Goal: Navigation & Orientation: Find specific page/section

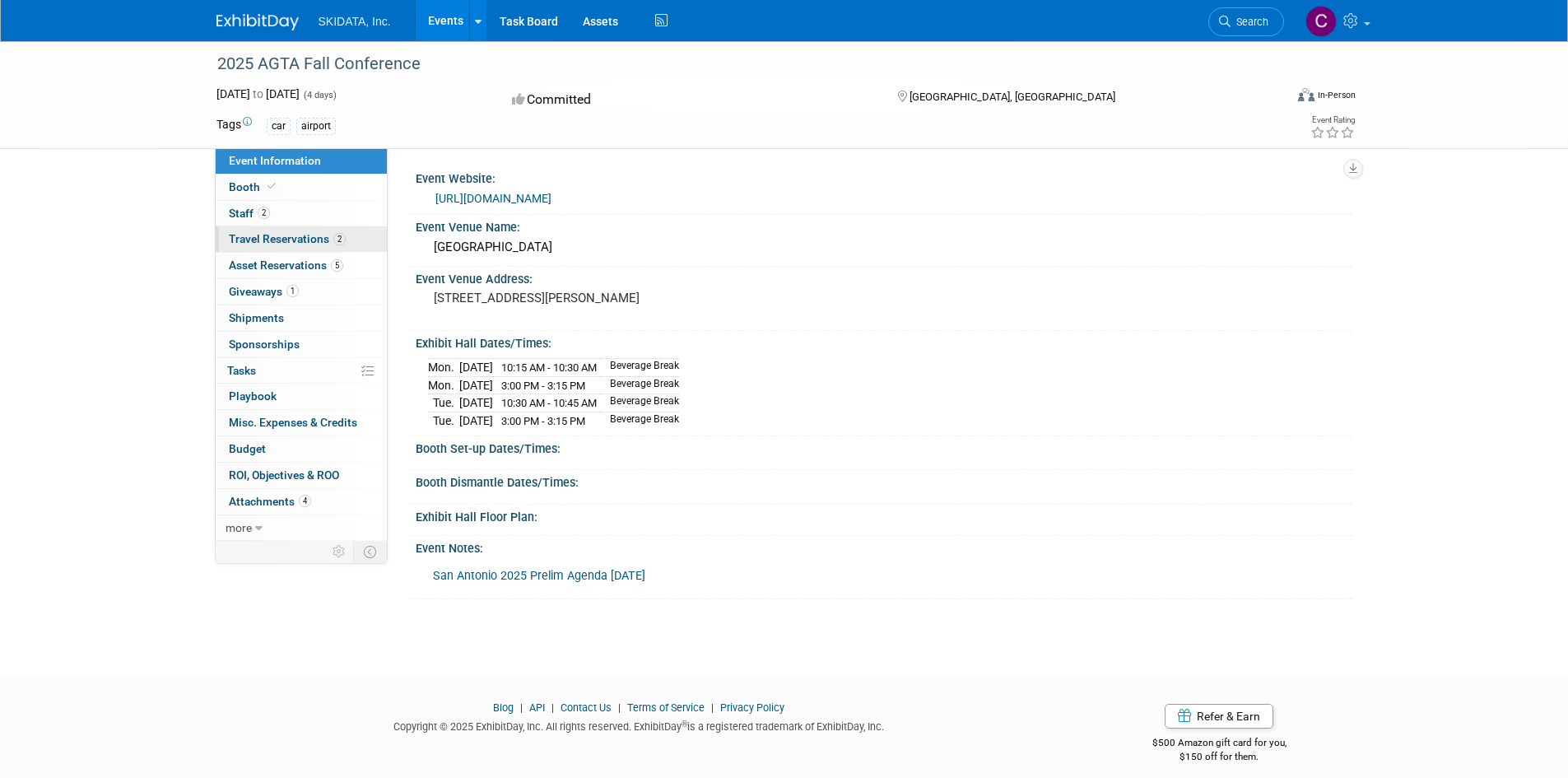
click at [255, 226] on link "2 Travel Reservations 2" at bounding box center [301, 239] width 172 height 26
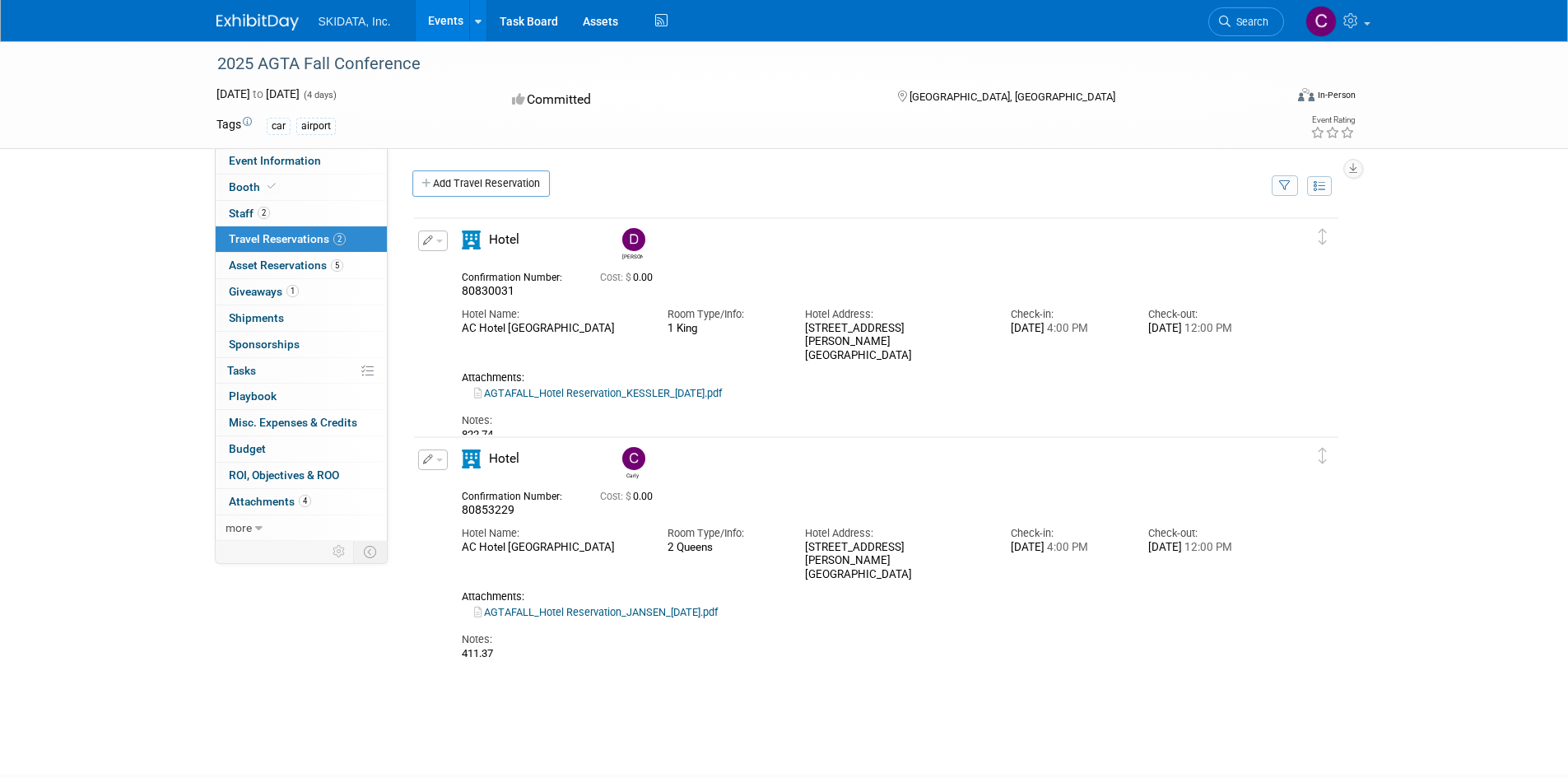
click at [460, 23] on link "Events" at bounding box center [445, 21] width 60 height 41
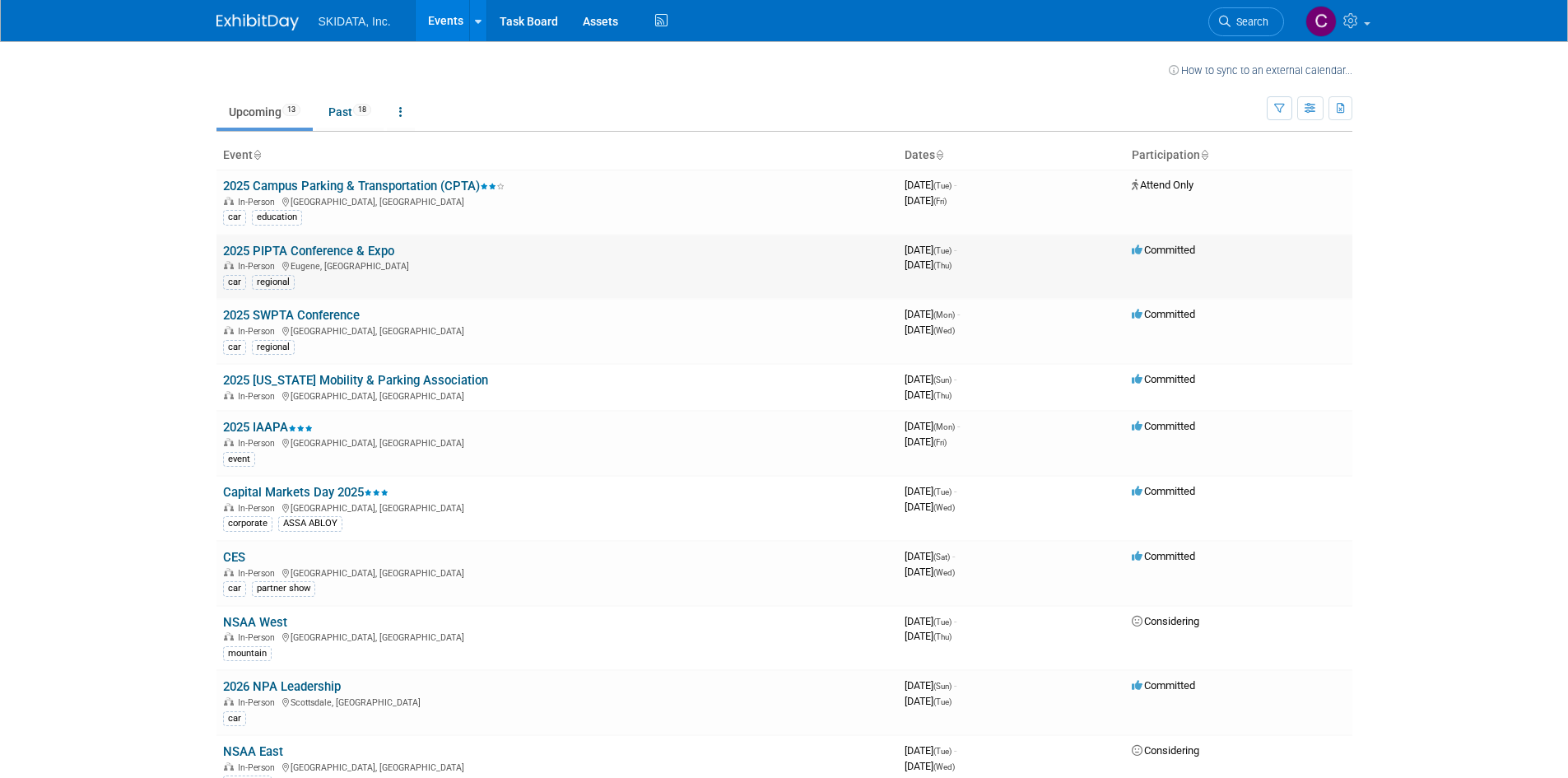
click at [420, 286] on div "car regional" at bounding box center [558, 281] width 669 height 17
click at [310, 249] on link "2025 PIPTA Conference & Expo" at bounding box center [309, 251] width 172 height 15
click at [301, 189] on link "2025 Campus Parking & Transportation (CPTA)" at bounding box center [364, 186] width 282 height 15
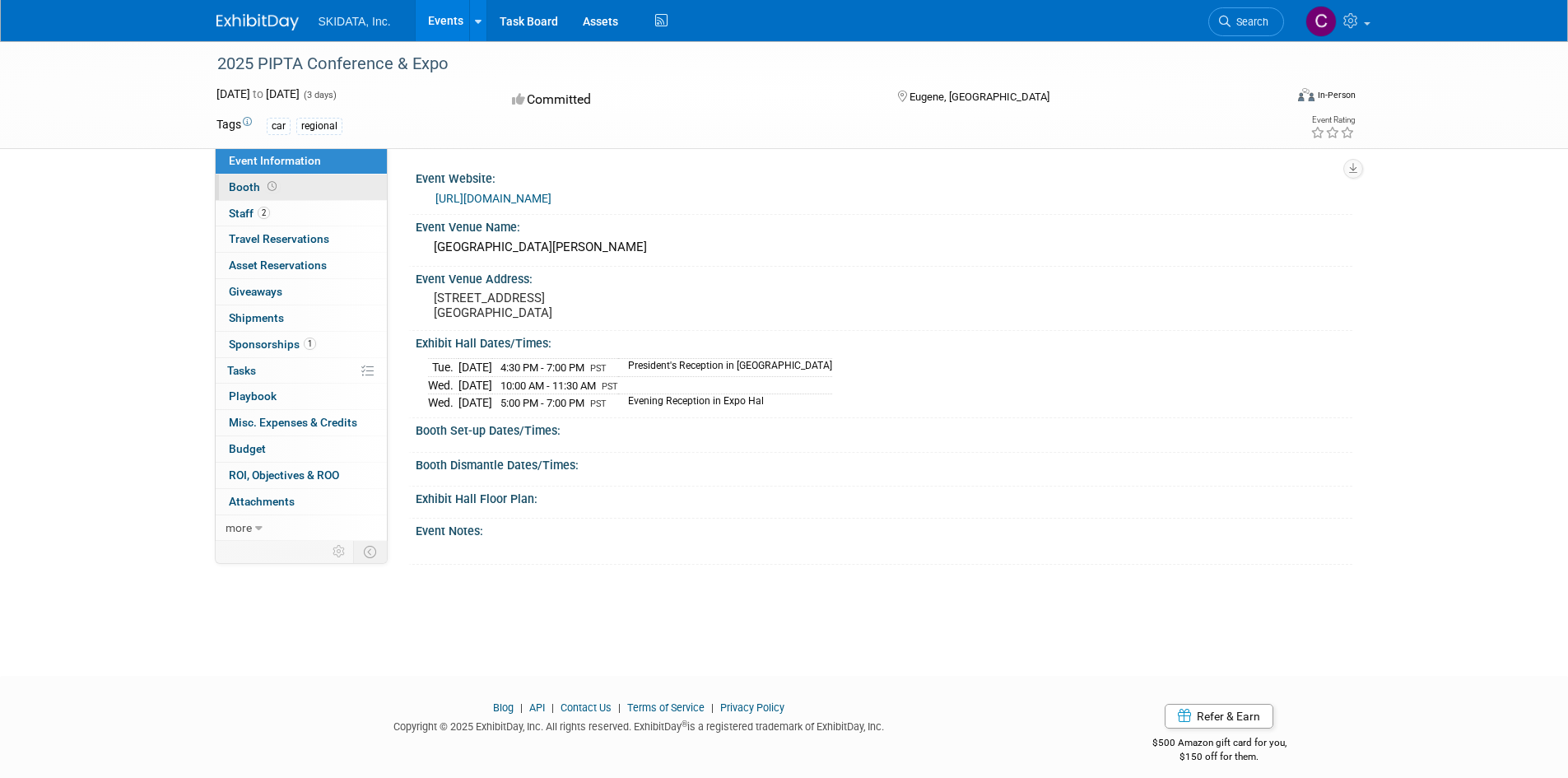
click at [273, 178] on link "Booth" at bounding box center [301, 187] width 172 height 26
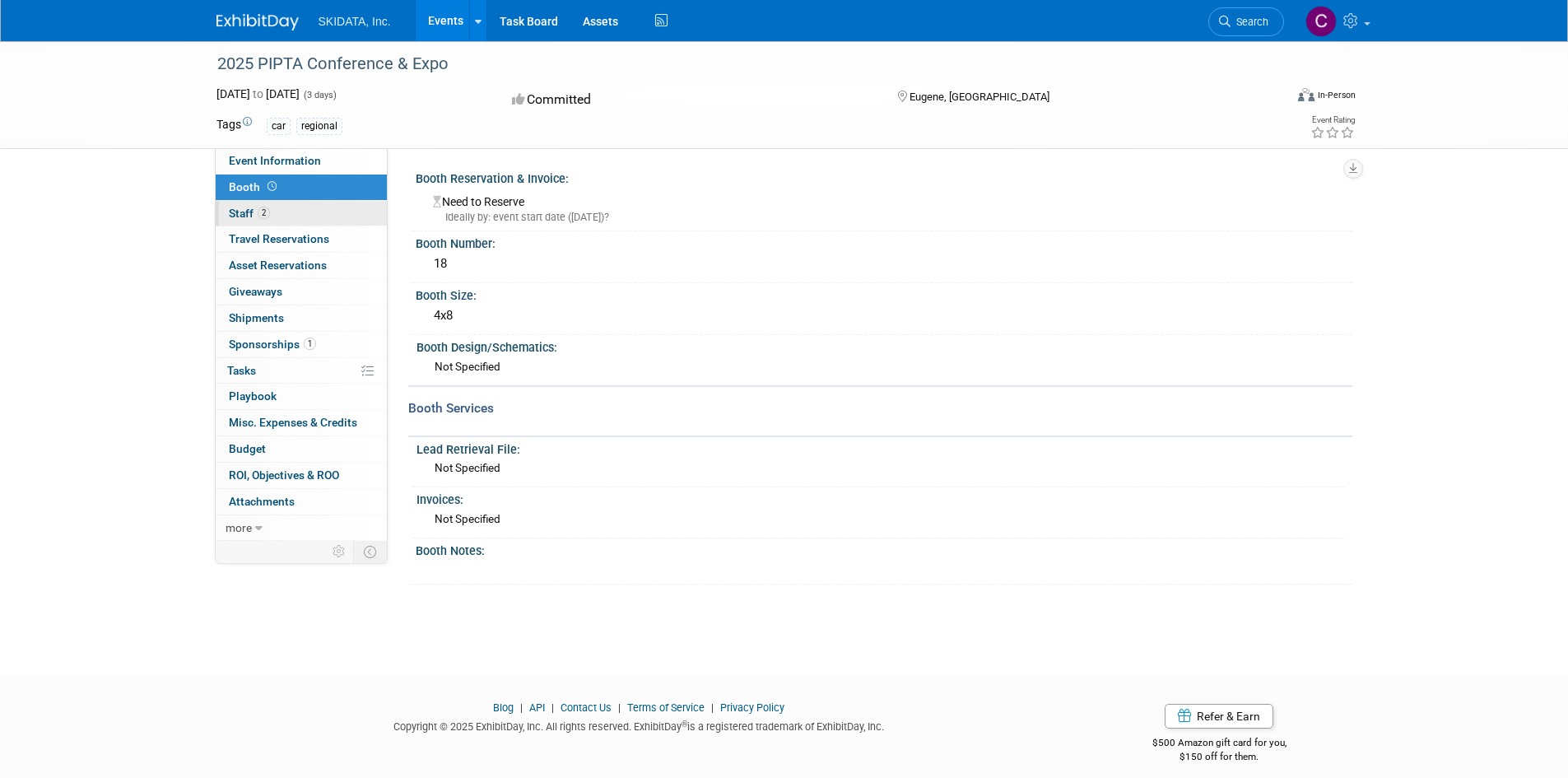
click at [279, 216] on link "2 Staff 2" at bounding box center [301, 214] width 172 height 26
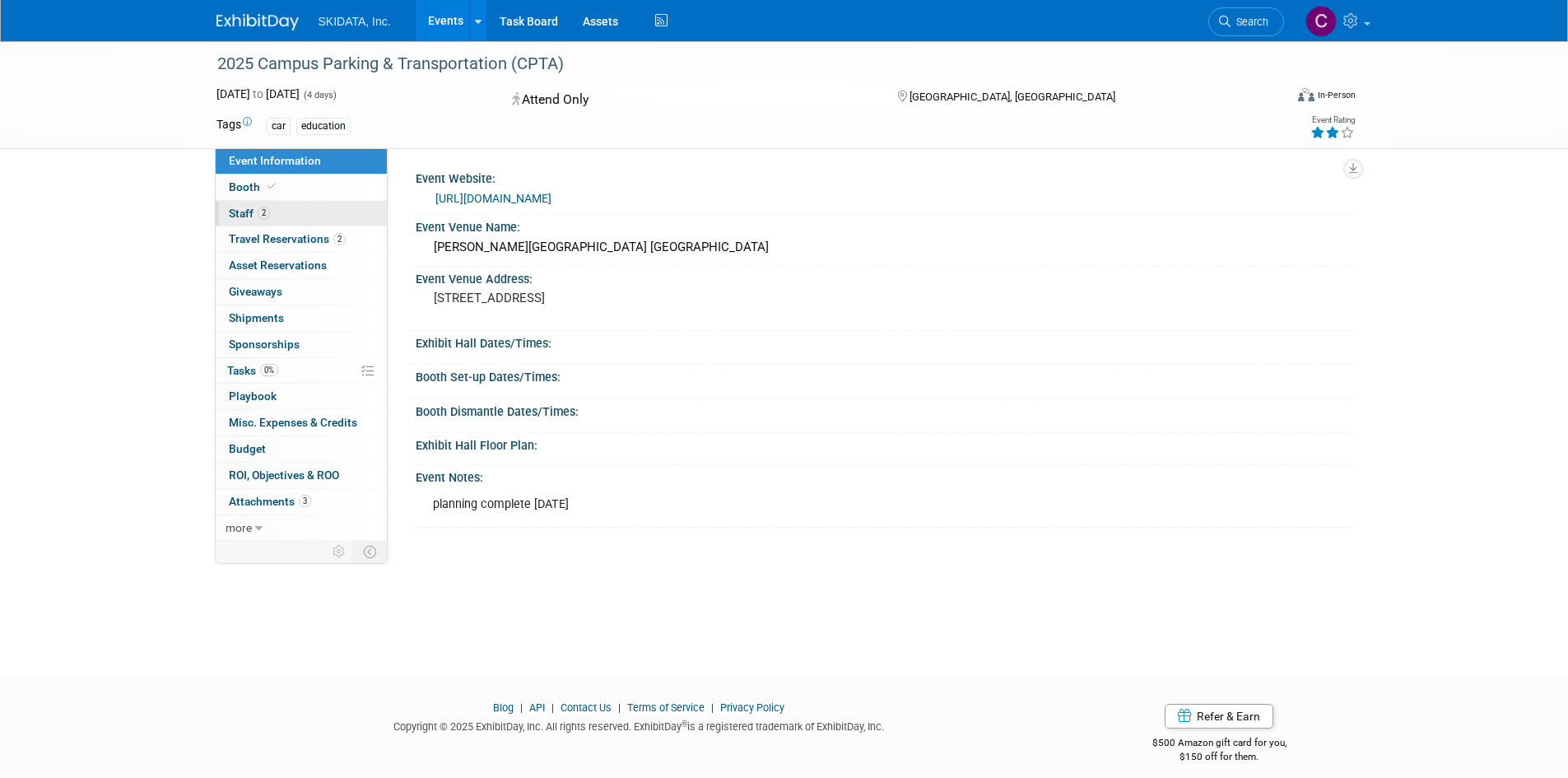
click at [248, 216] on span "Staff 2" at bounding box center [249, 213] width 41 height 13
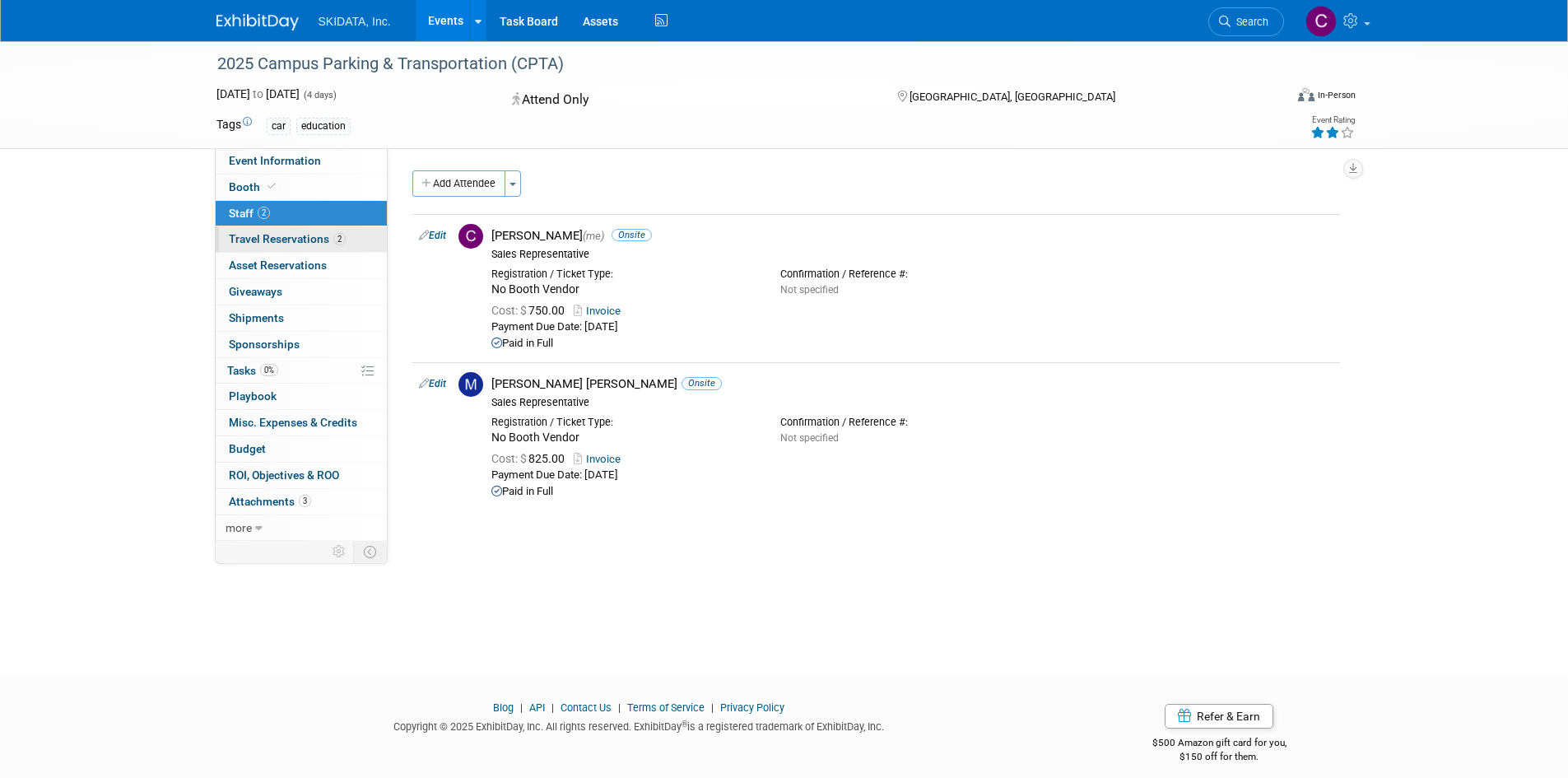
click at [271, 244] on span "Travel Reservations 2" at bounding box center [287, 239] width 117 height 13
